Goal: Task Accomplishment & Management: Manage account settings

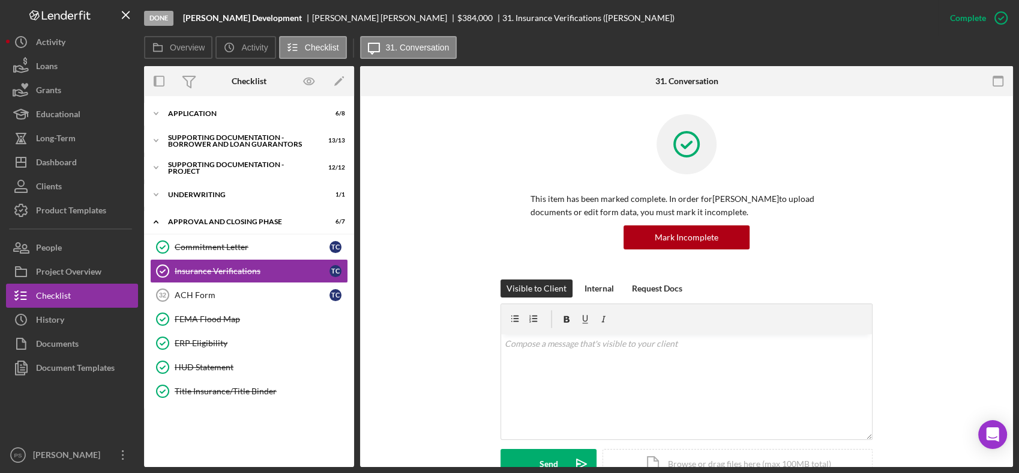
scroll to position [177, 0]
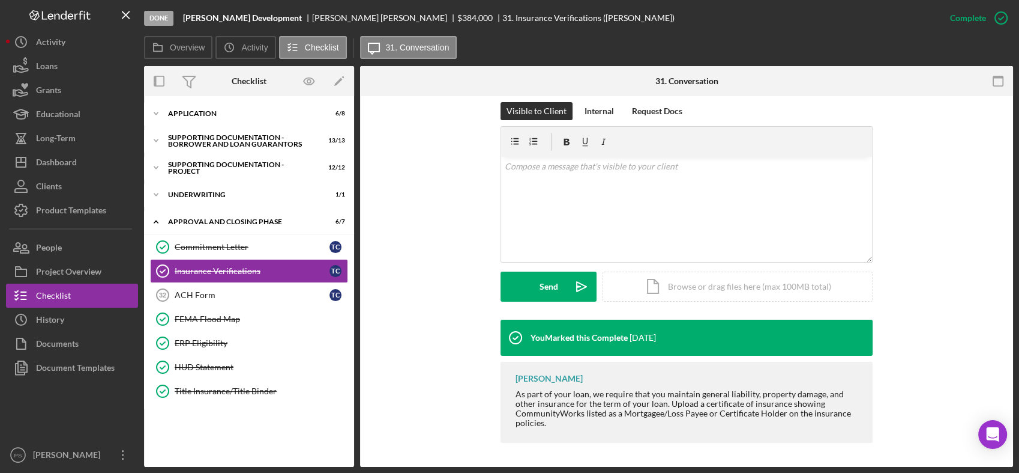
click at [430, 348] on div "You Marked this Complete [DATE] [PERSON_NAME] As part of your loan, we require …" at bounding box center [686, 383] width 617 height 129
click at [74, 159] on div "Dashboard" at bounding box center [56, 163] width 41 height 27
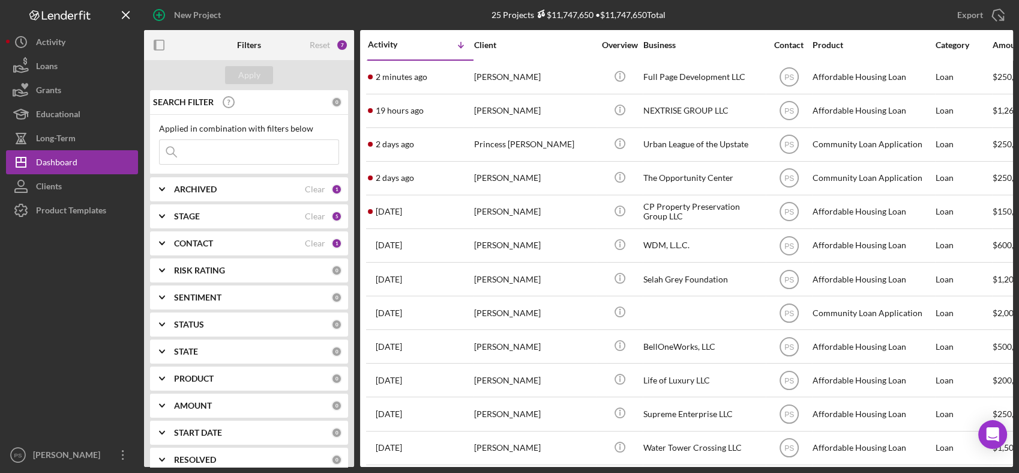
click at [206, 154] on input at bounding box center [249, 152] width 179 height 24
type input "unlocked"
click at [257, 246] on div "CONTACT" at bounding box center [239, 243] width 131 height 10
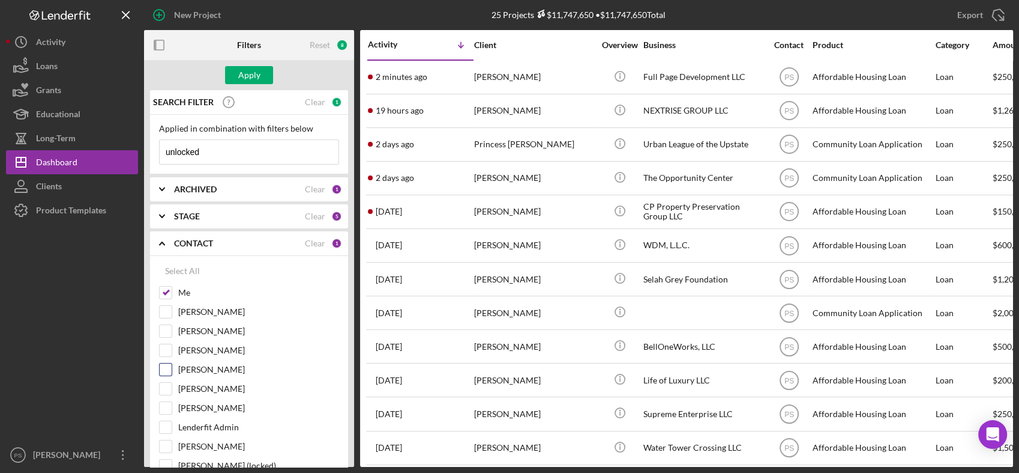
click at [214, 374] on label "[PERSON_NAME]" at bounding box center [258, 369] width 161 height 12
click at [172, 374] on input "[PERSON_NAME]" at bounding box center [166, 369] width 12 height 12
checkbox input "true"
click at [253, 77] on div "Apply" at bounding box center [249, 75] width 22 height 18
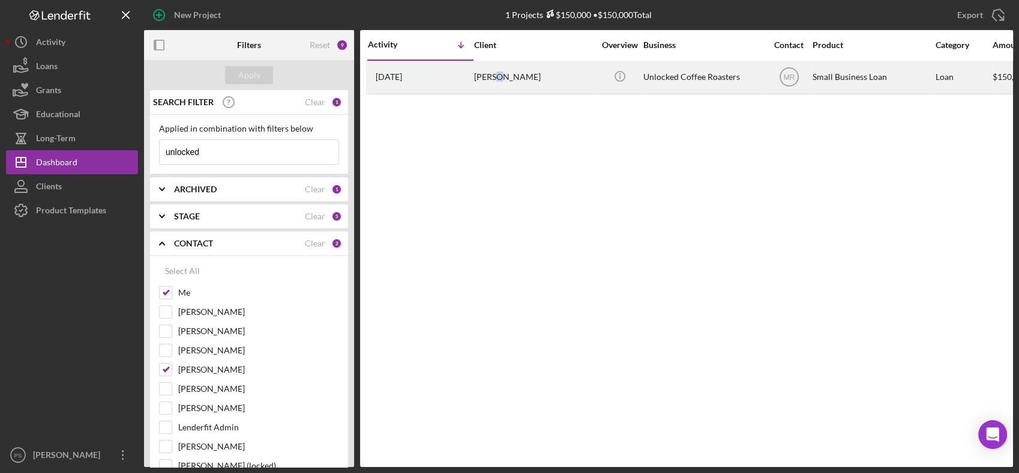
click at [497, 73] on div "[PERSON_NAME]" at bounding box center [534, 77] width 120 height 32
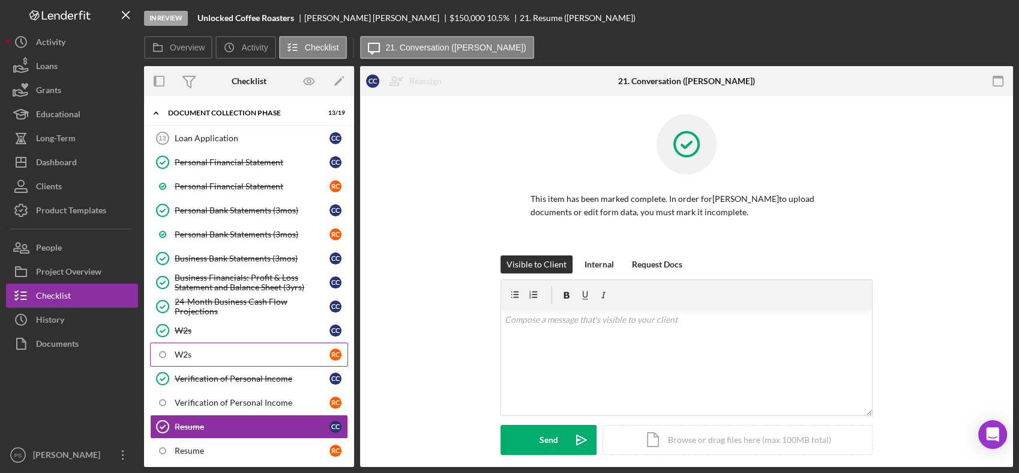
scroll to position [196, 0]
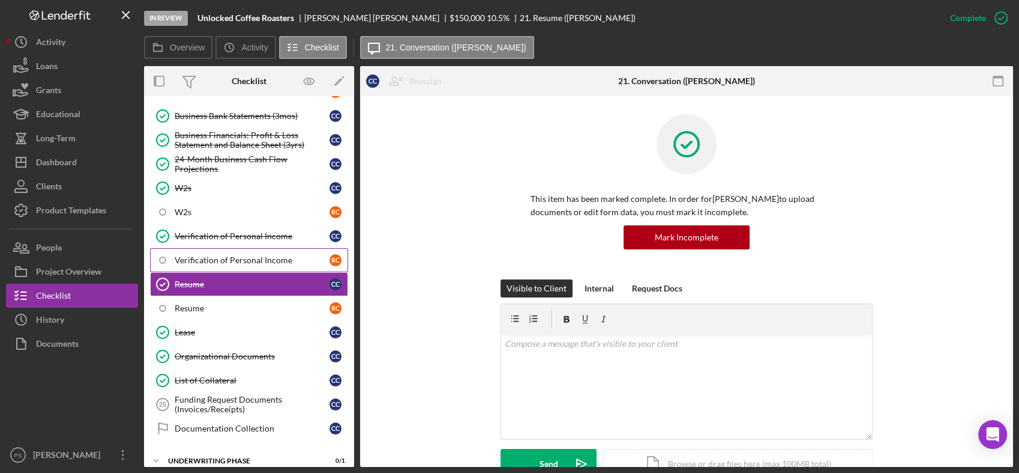
click at [244, 249] on link "Verification of Personal Income R C" at bounding box center [249, 260] width 198 height 24
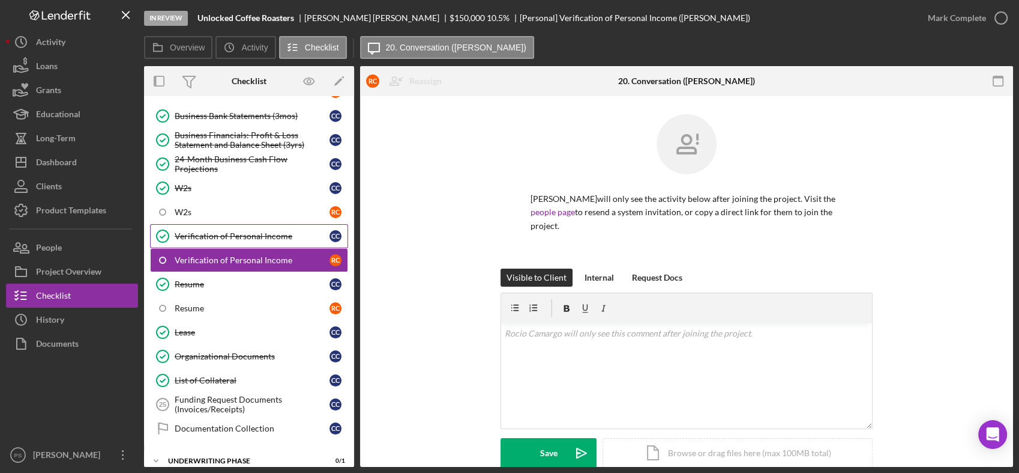
click at [247, 235] on div "Verification of Personal Income" at bounding box center [252, 236] width 155 height 10
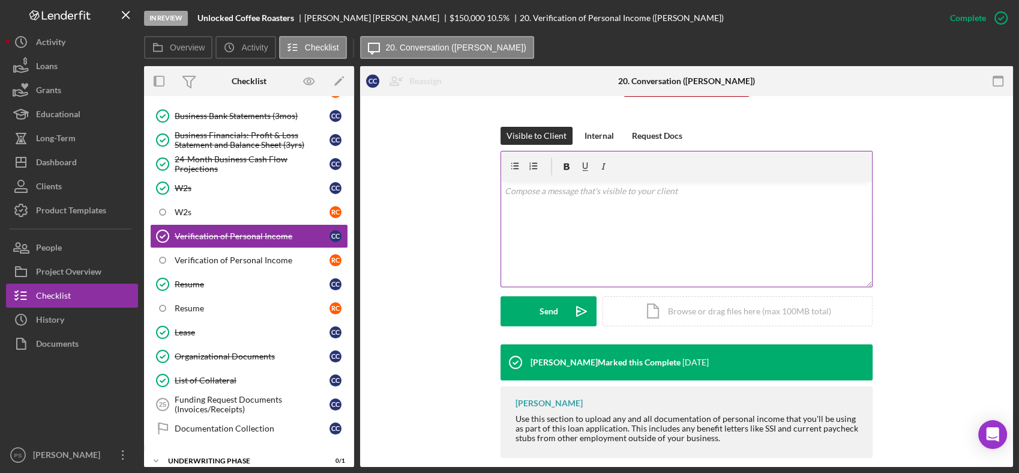
scroll to position [168, 0]
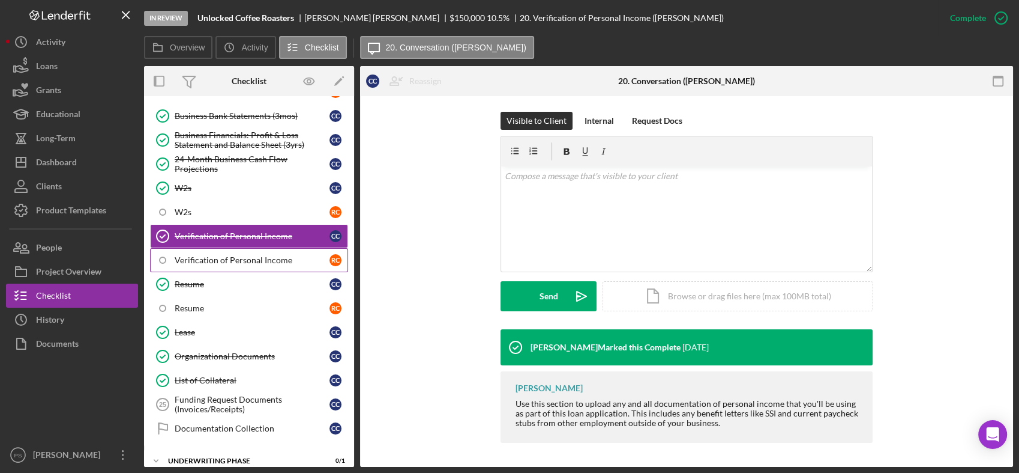
click at [282, 255] on div "Verification of Personal Income" at bounding box center [252, 260] width 155 height 10
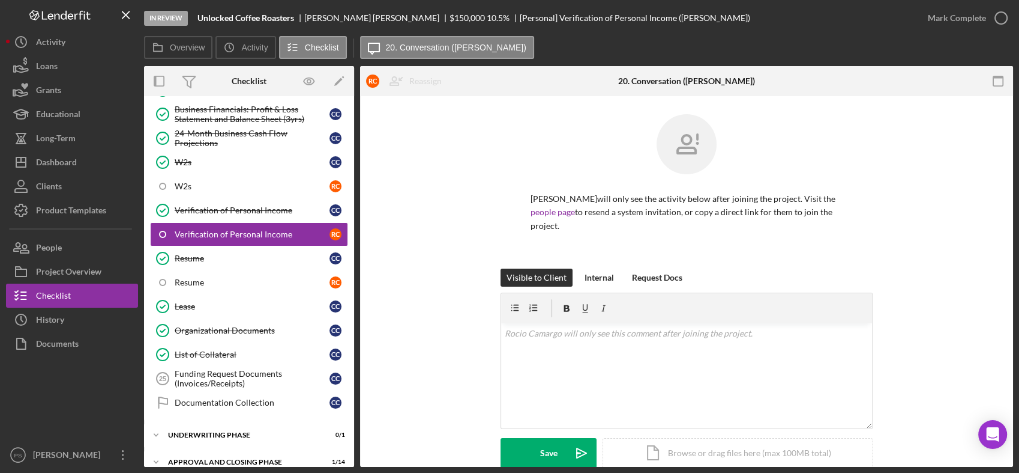
scroll to position [233, 0]
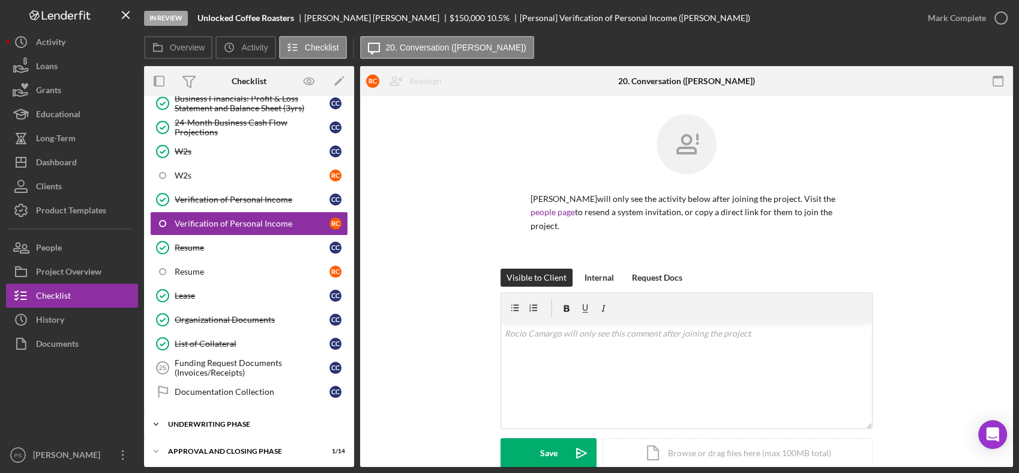
click at [156, 414] on icon "Icon/Expander" at bounding box center [156, 424] width 24 height 24
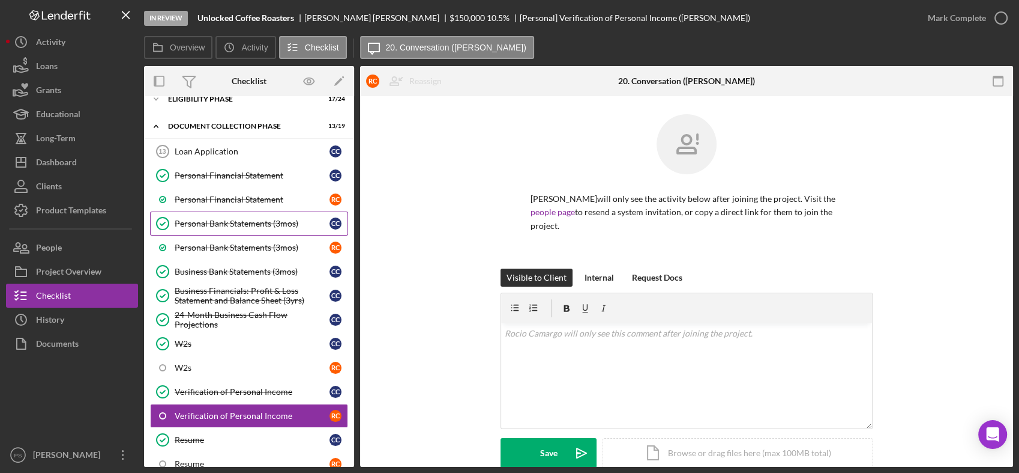
scroll to position [0, 0]
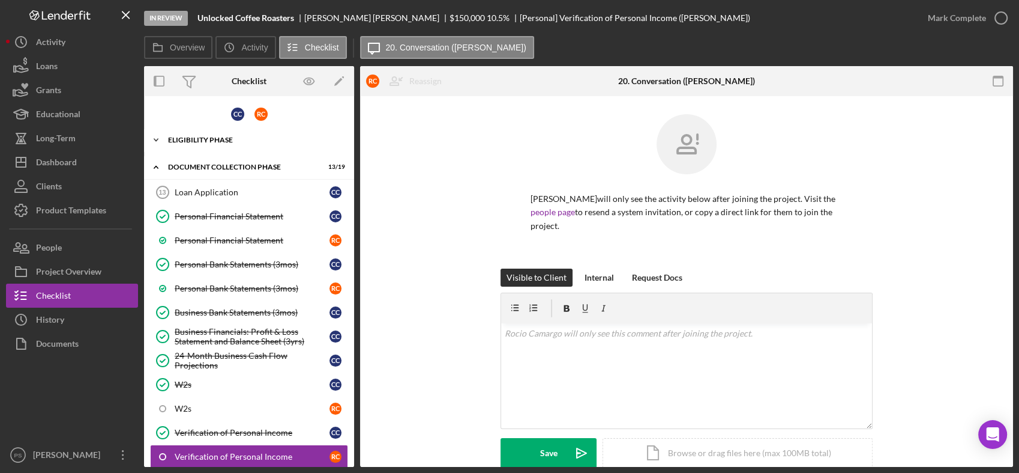
click at [159, 136] on icon "Icon/Expander" at bounding box center [156, 140] width 24 height 24
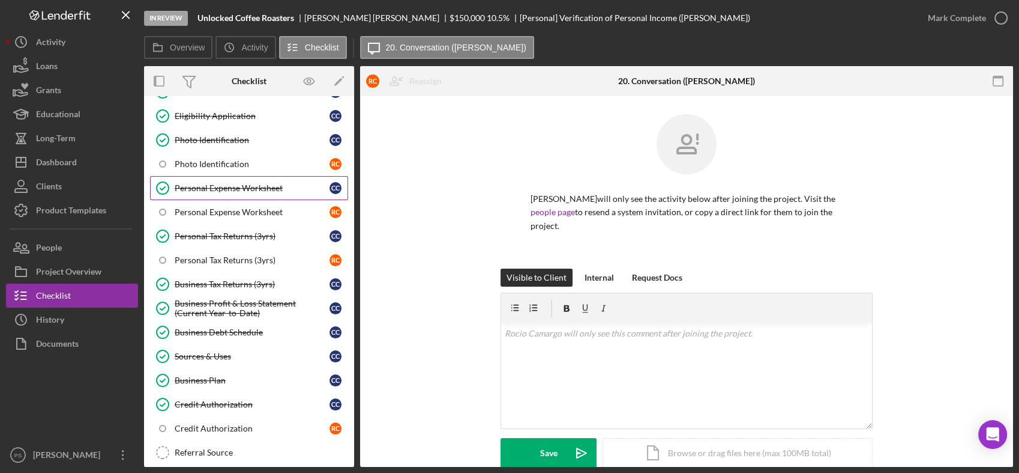
scroll to position [133, 0]
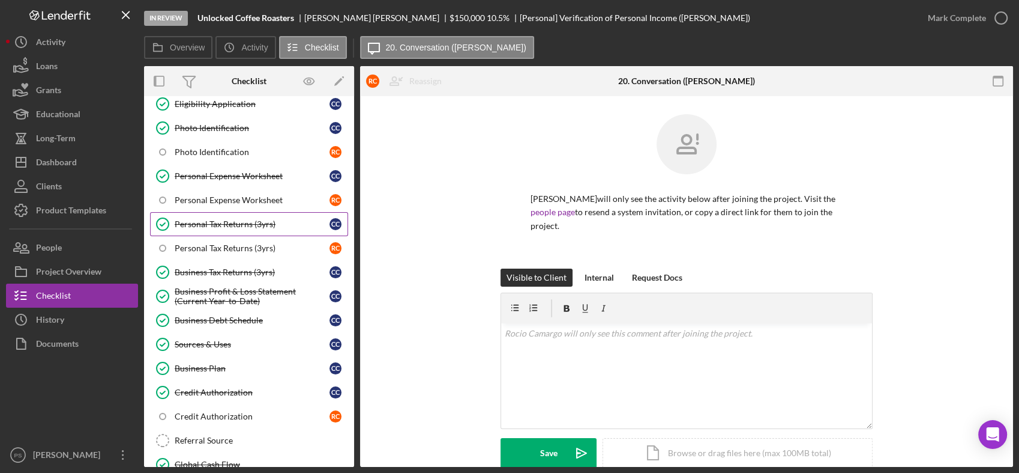
click at [231, 212] on link "Personal Tax Returns (3yrs) Personal Tax Returns (3yrs) C C" at bounding box center [249, 224] width 198 height 24
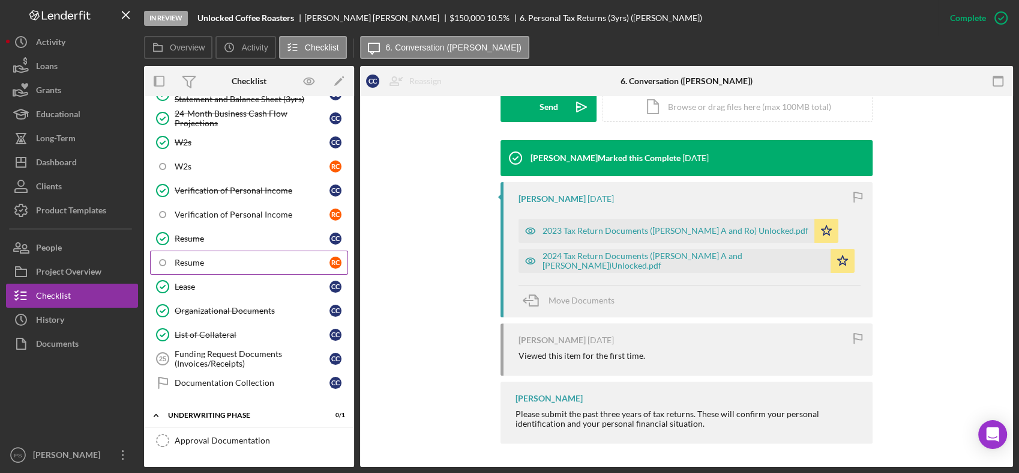
scroll to position [843, 0]
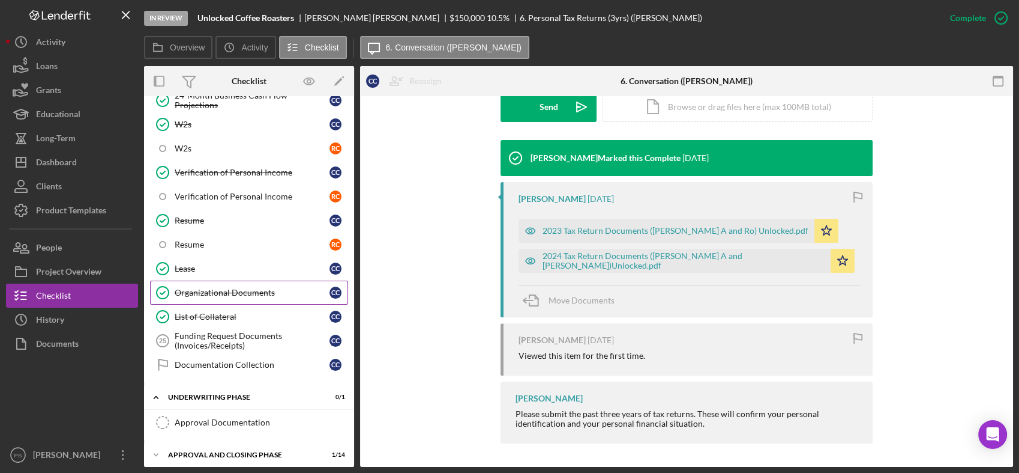
click at [245, 288] on div "Organizational Documents" at bounding box center [252, 293] width 155 height 10
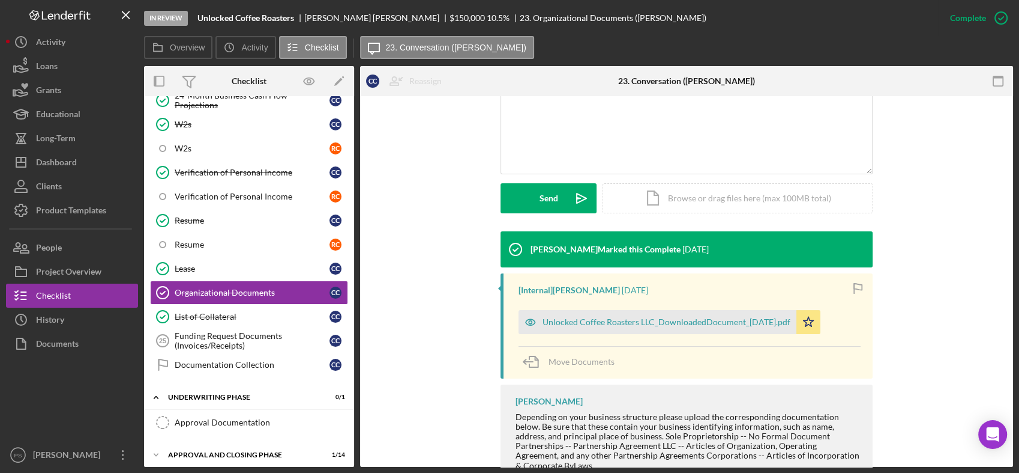
scroll to position [267, 0]
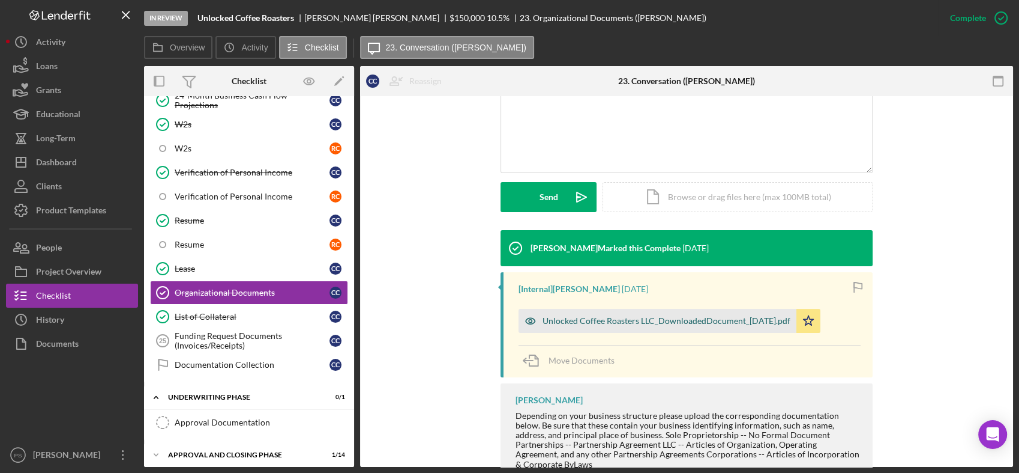
click at [694, 318] on div "Unlocked Coffee Roasters LLC_DownloadedDocument_[DATE].pdf" at bounding box center [667, 321] width 248 height 10
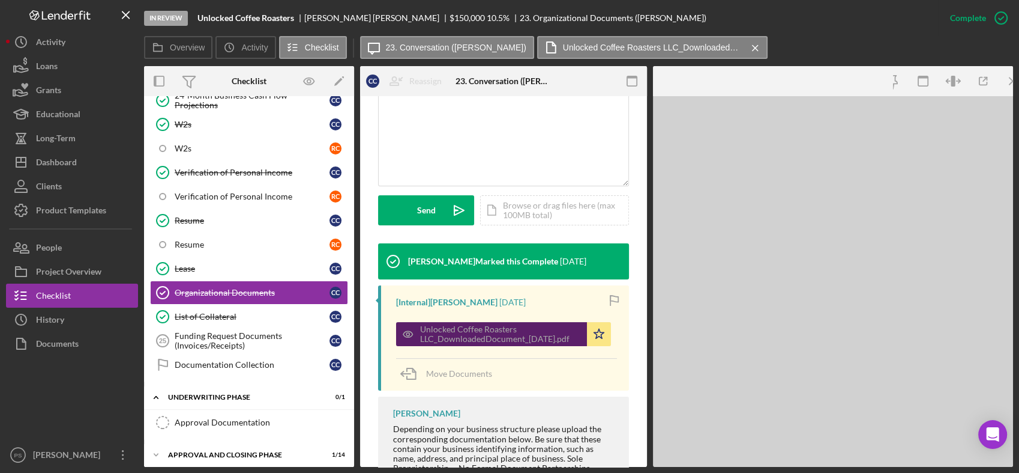
scroll to position [280, 0]
